Goal: Task Accomplishment & Management: Manage account settings

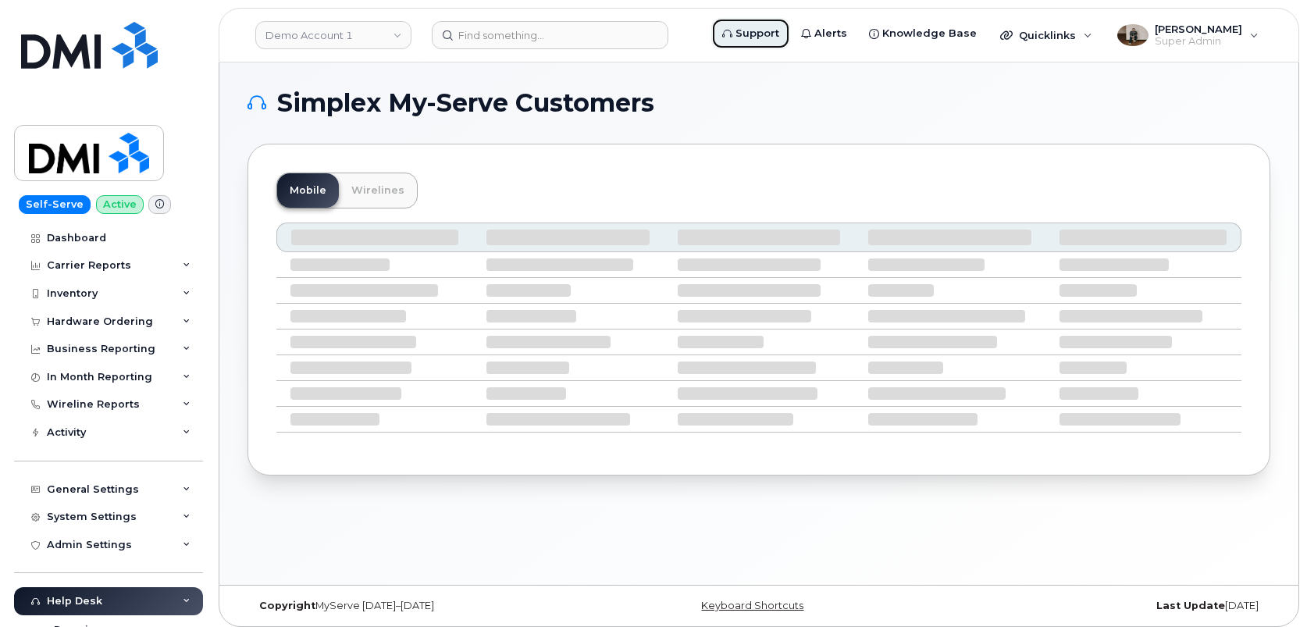
click at [777, 37] on span "Support" at bounding box center [758, 34] width 44 height 16
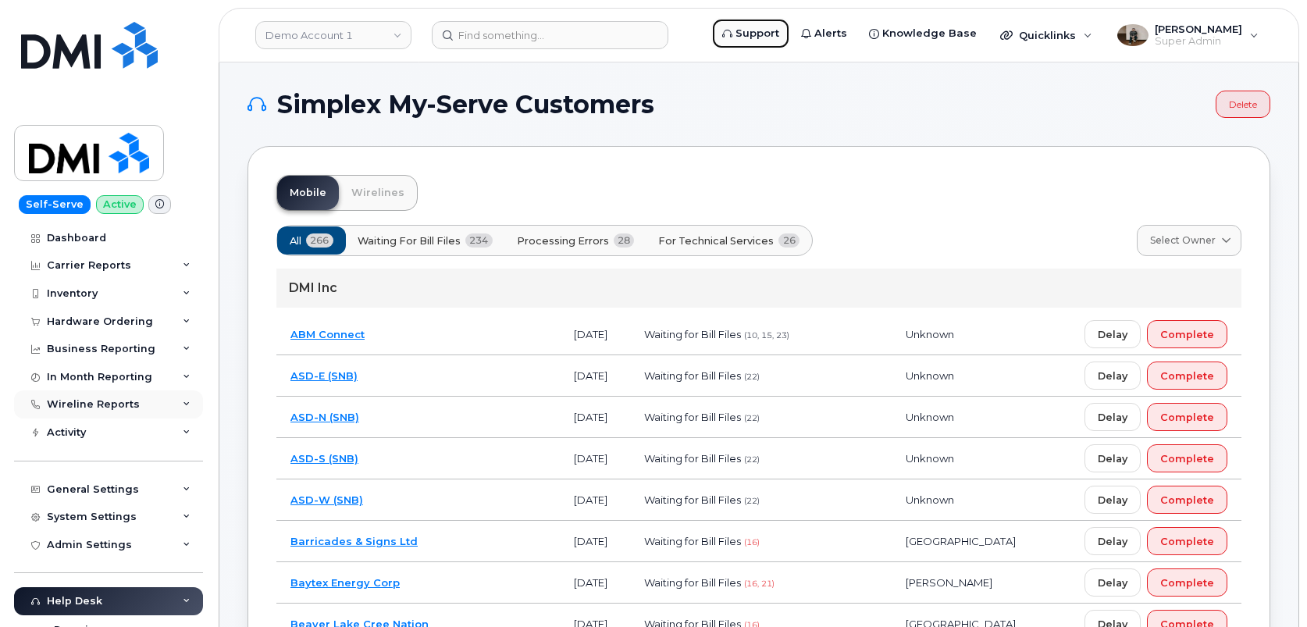
scroll to position [58, 0]
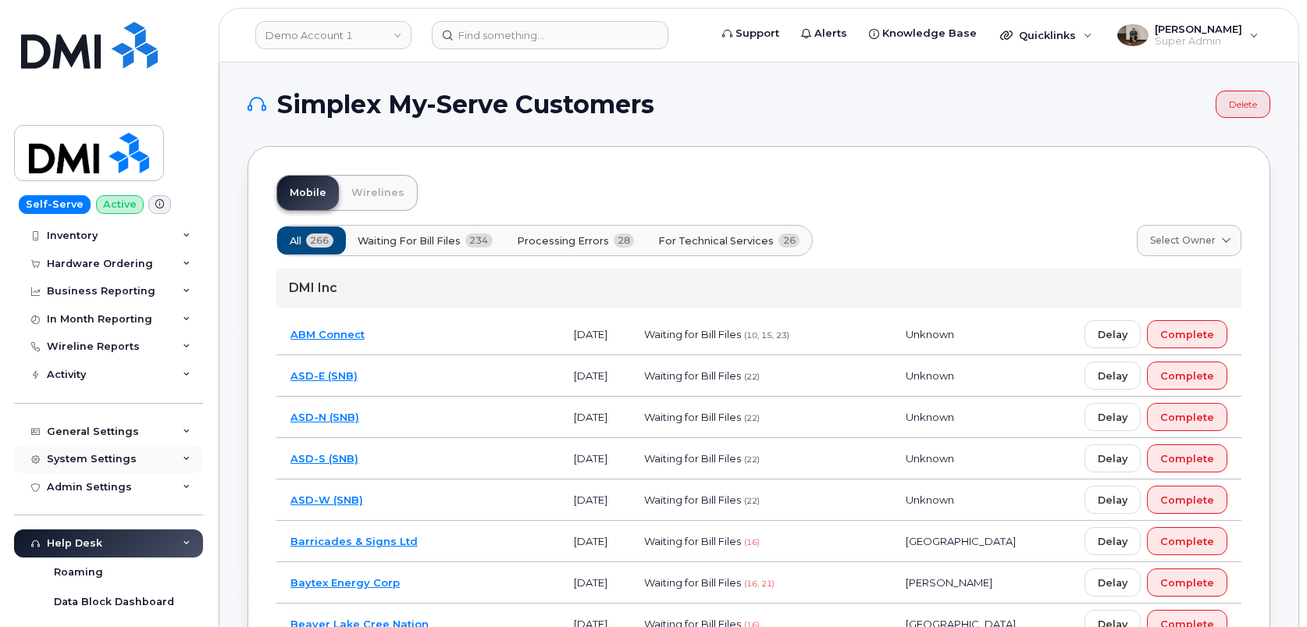
click at [119, 463] on div "System Settings" at bounding box center [92, 459] width 90 height 12
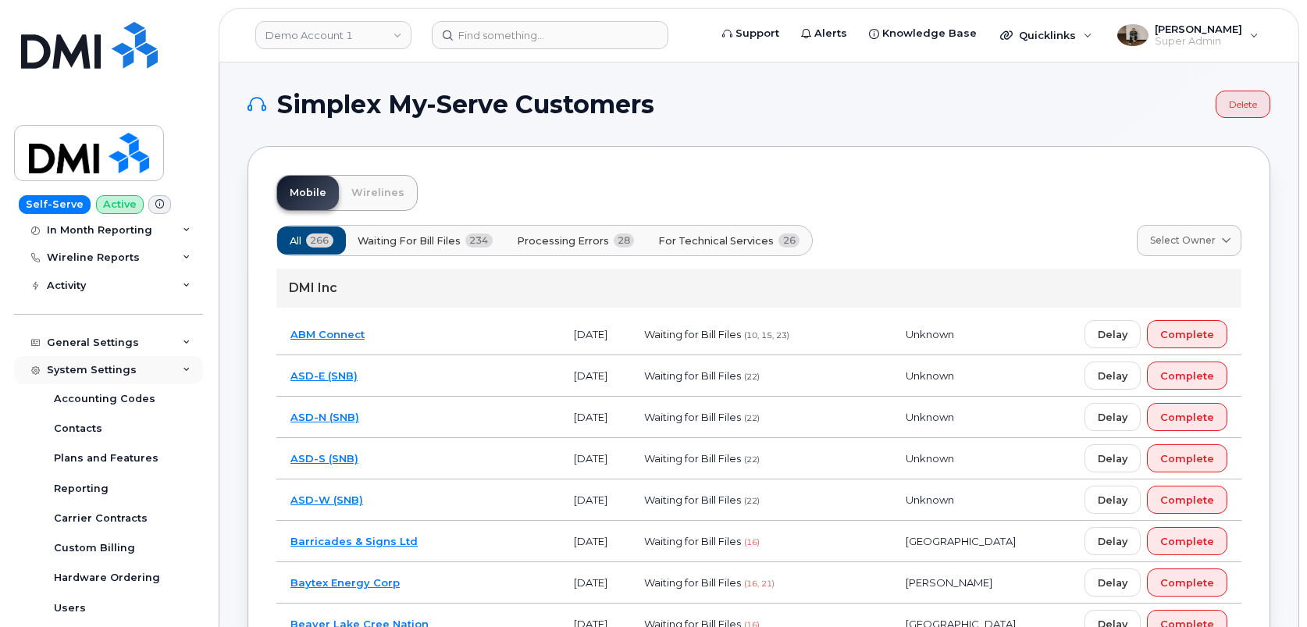
scroll to position [149, 0]
click at [114, 515] on div "Carrier Contracts" at bounding box center [101, 516] width 94 height 14
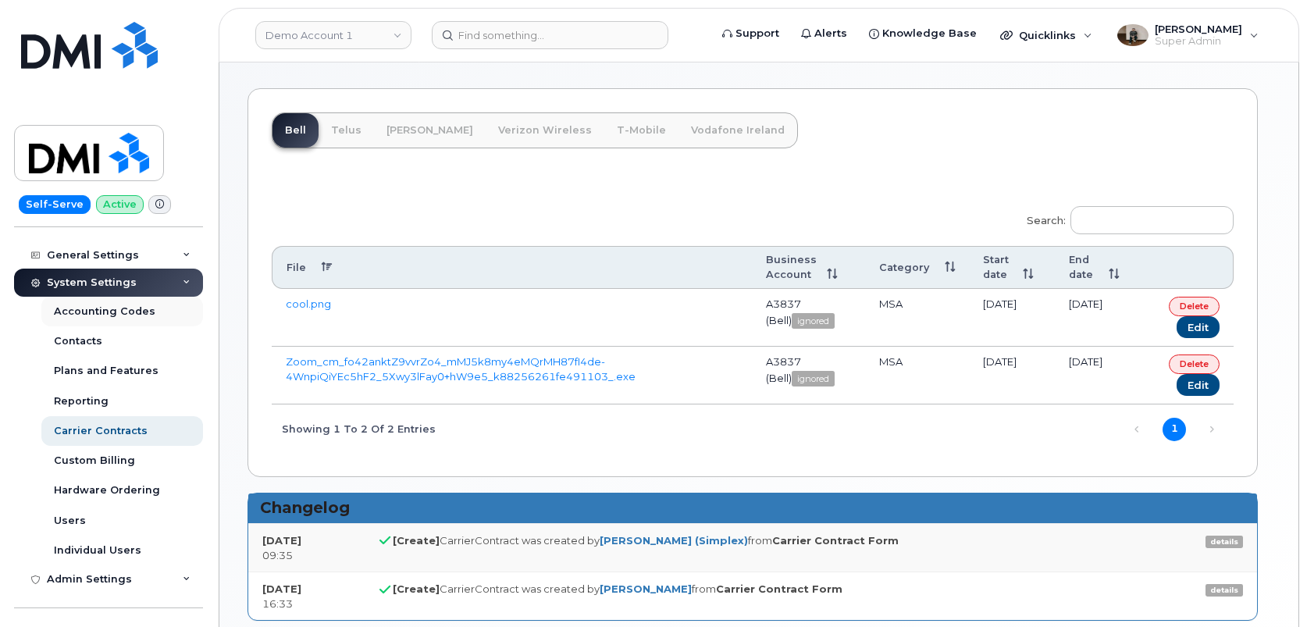
scroll to position [244, 0]
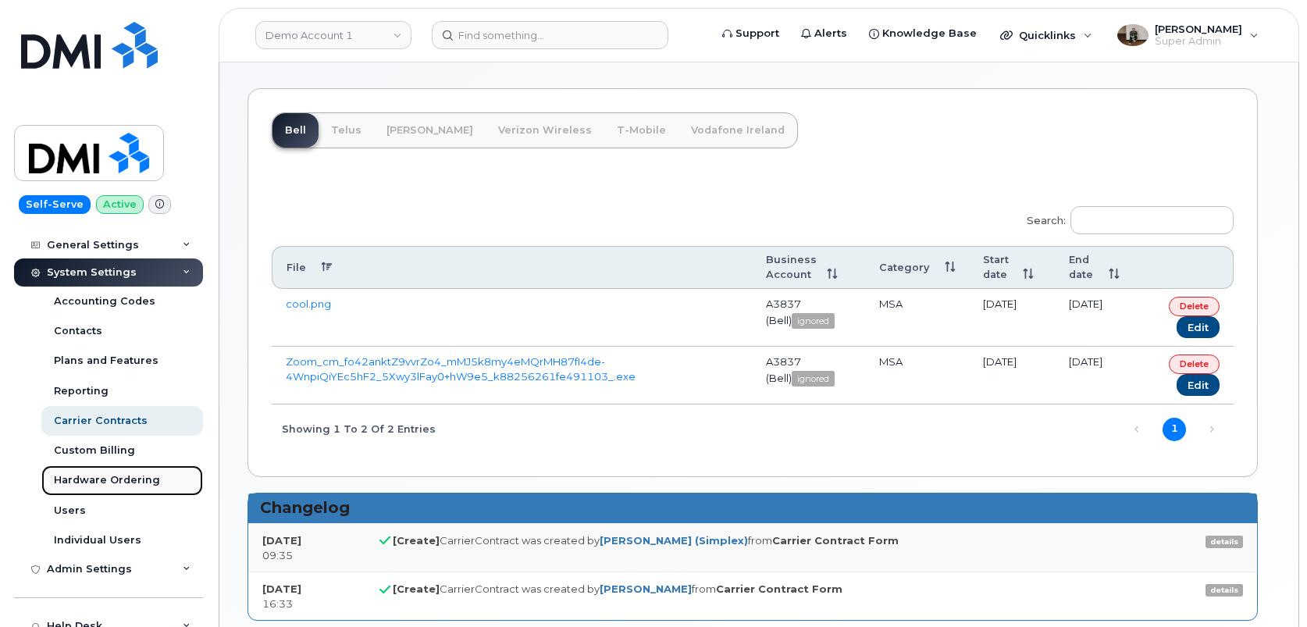
click at [133, 493] on link "Hardware Ordering" at bounding box center [122, 480] width 162 height 30
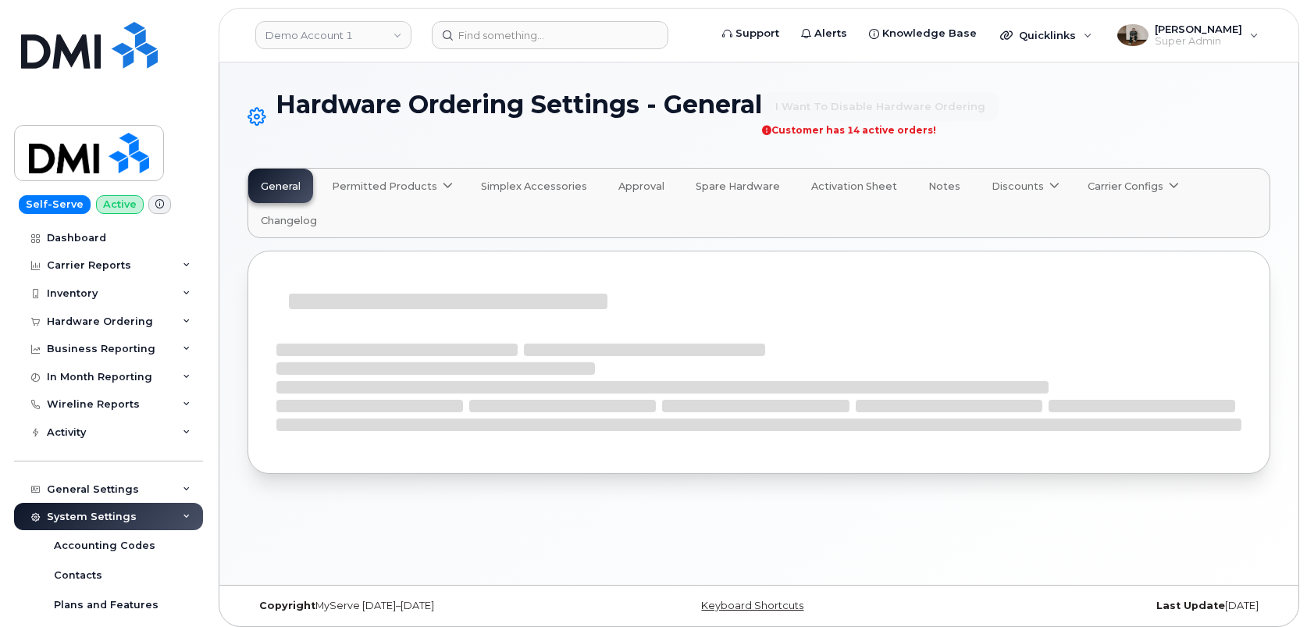
select select "admins"
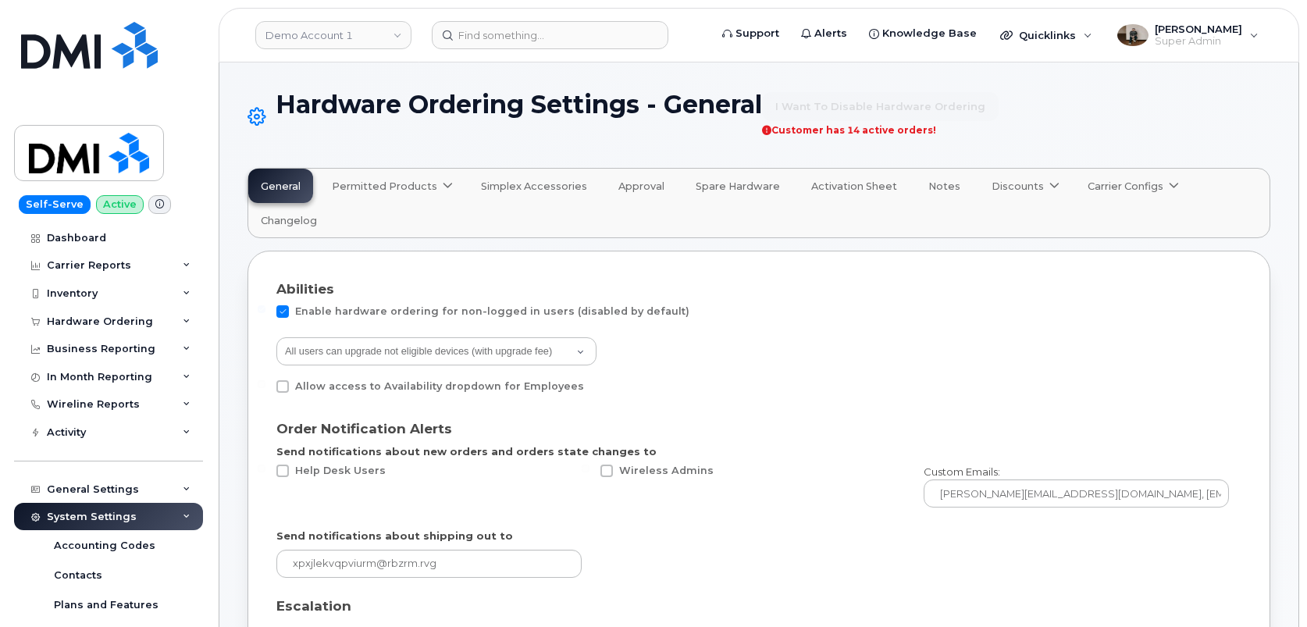
click at [443, 183] on icon at bounding box center [448, 186] width 10 height 10
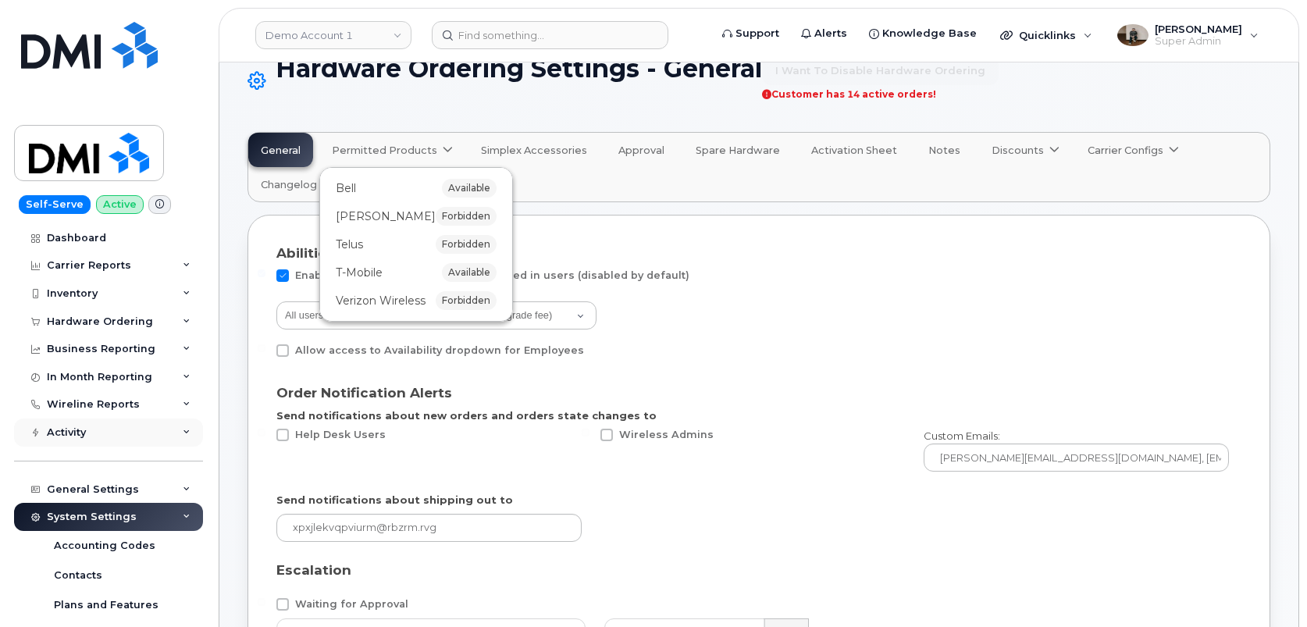
click at [90, 432] on div "Activity" at bounding box center [108, 433] width 189 height 28
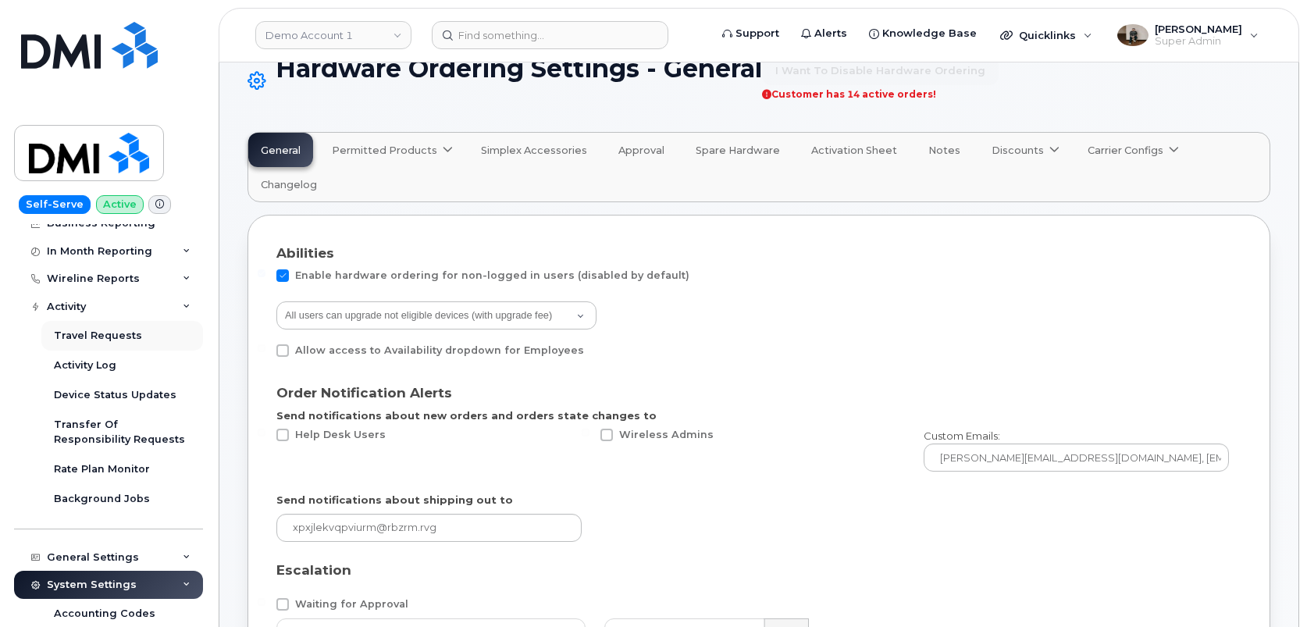
scroll to position [132, 0]
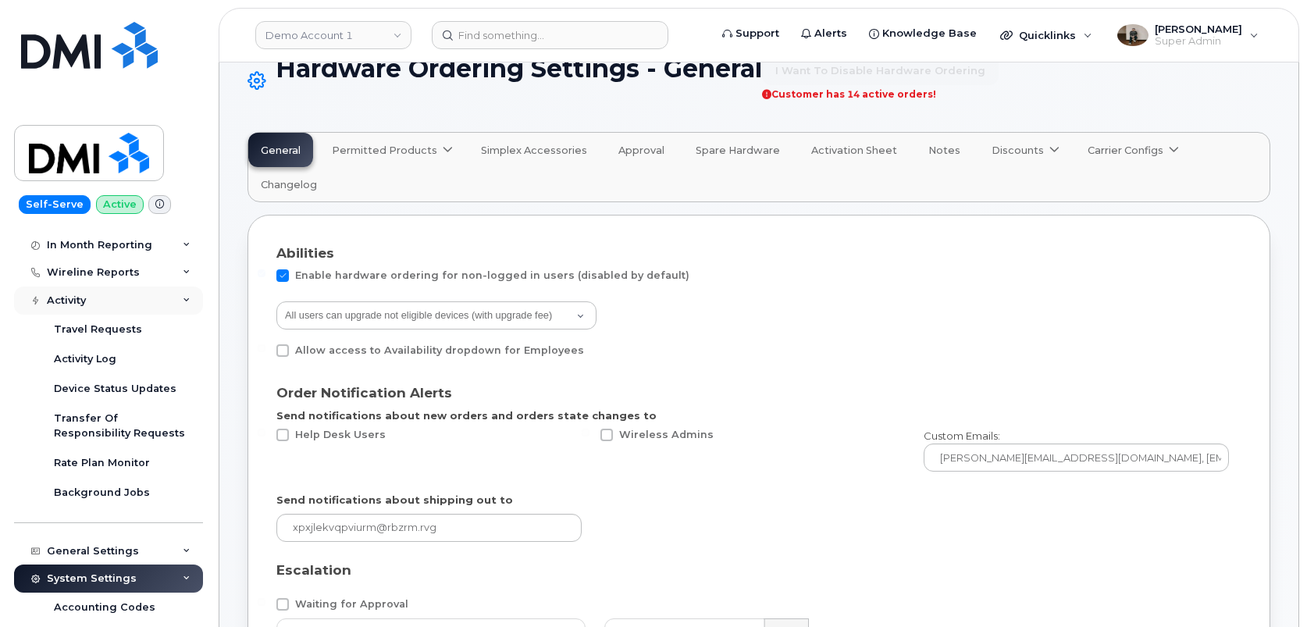
click at [102, 312] on div "Activity" at bounding box center [108, 301] width 189 height 28
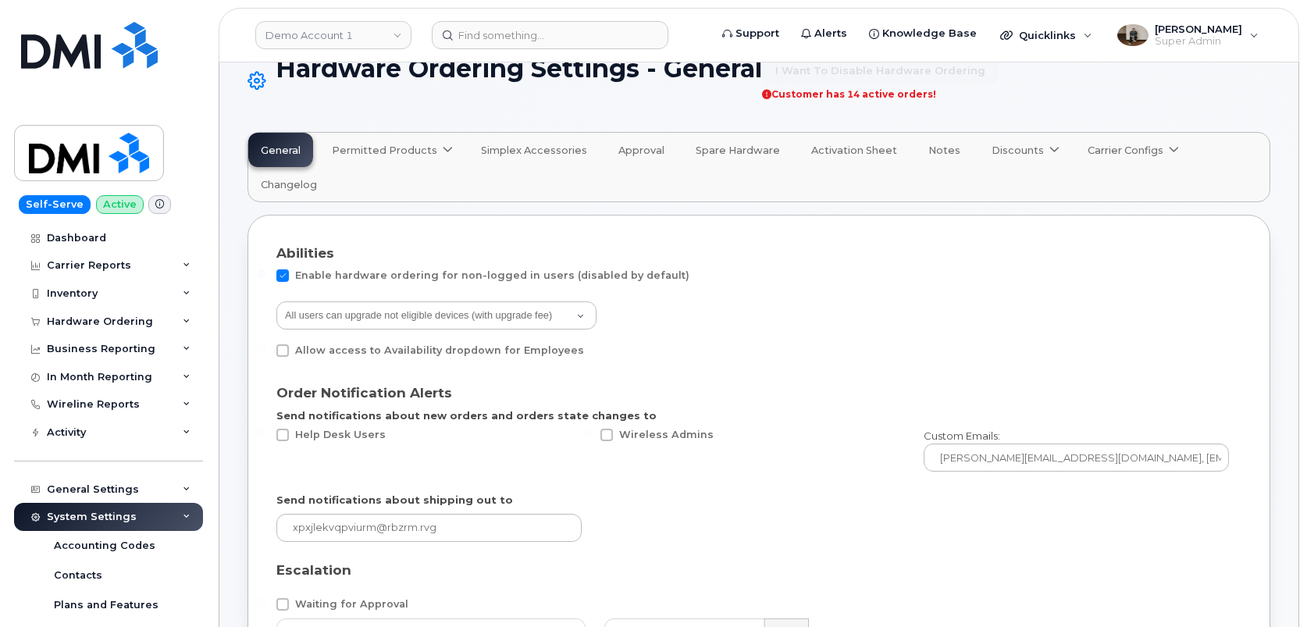
scroll to position [0, 0]
